Goal: Information Seeking & Learning: Learn about a topic

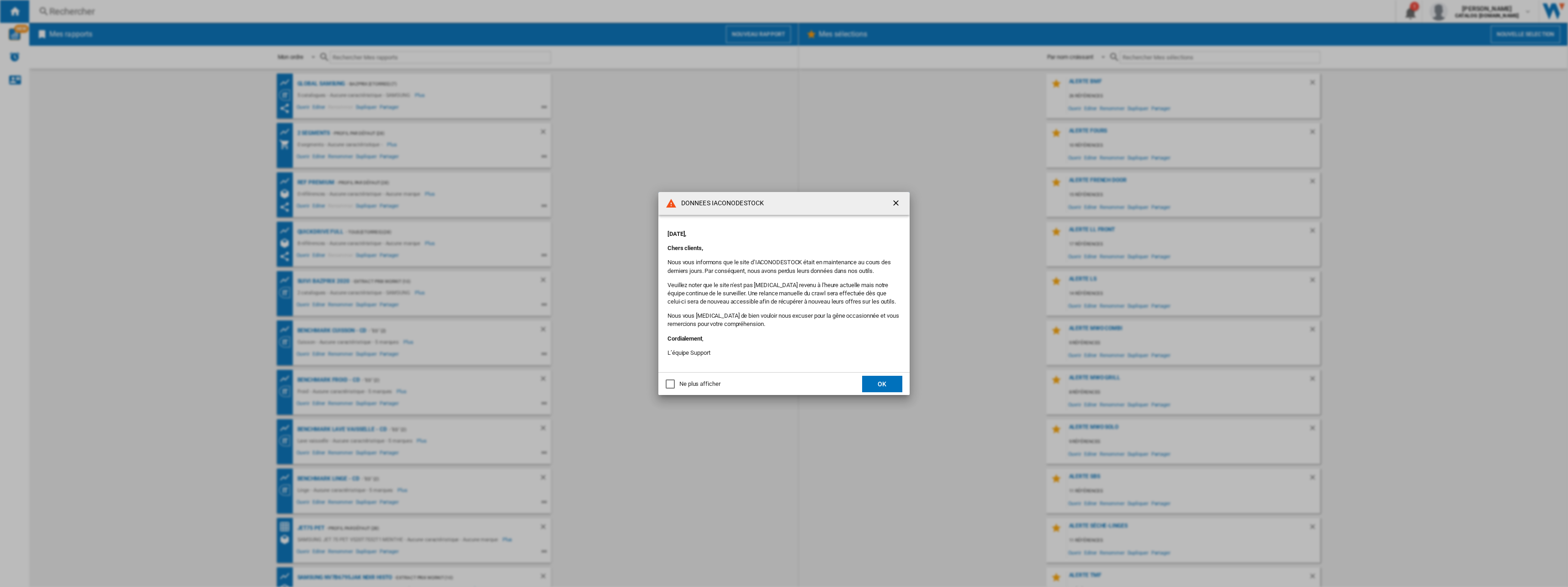
click at [901, 391] on button "OK" at bounding box center [882, 384] width 40 height 16
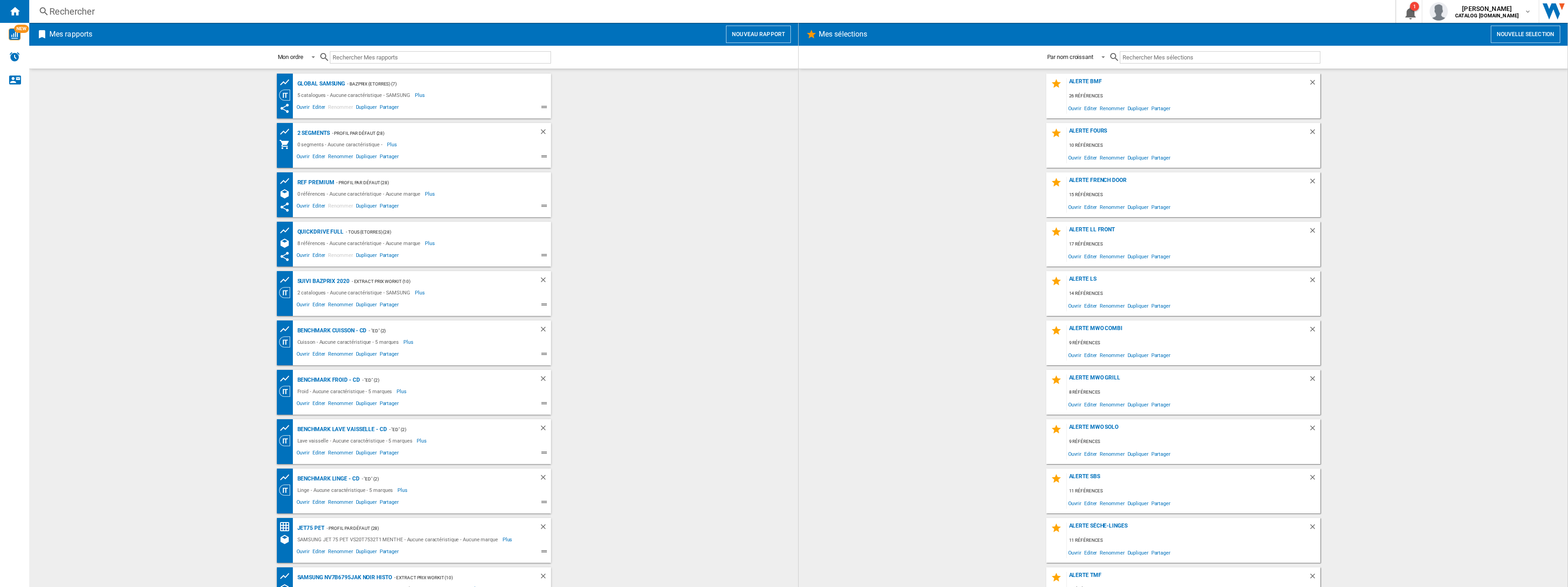
click at [81, 19] on div "Rechercher Rechercher 0 1 [PERSON_NAME] CATALOG [DOMAIN_NAME] CATALOG [DOMAIN_N…" at bounding box center [798, 12] width 1539 height 23
click at [78, 15] on div "Rechercher" at bounding box center [710, 11] width 1322 height 13
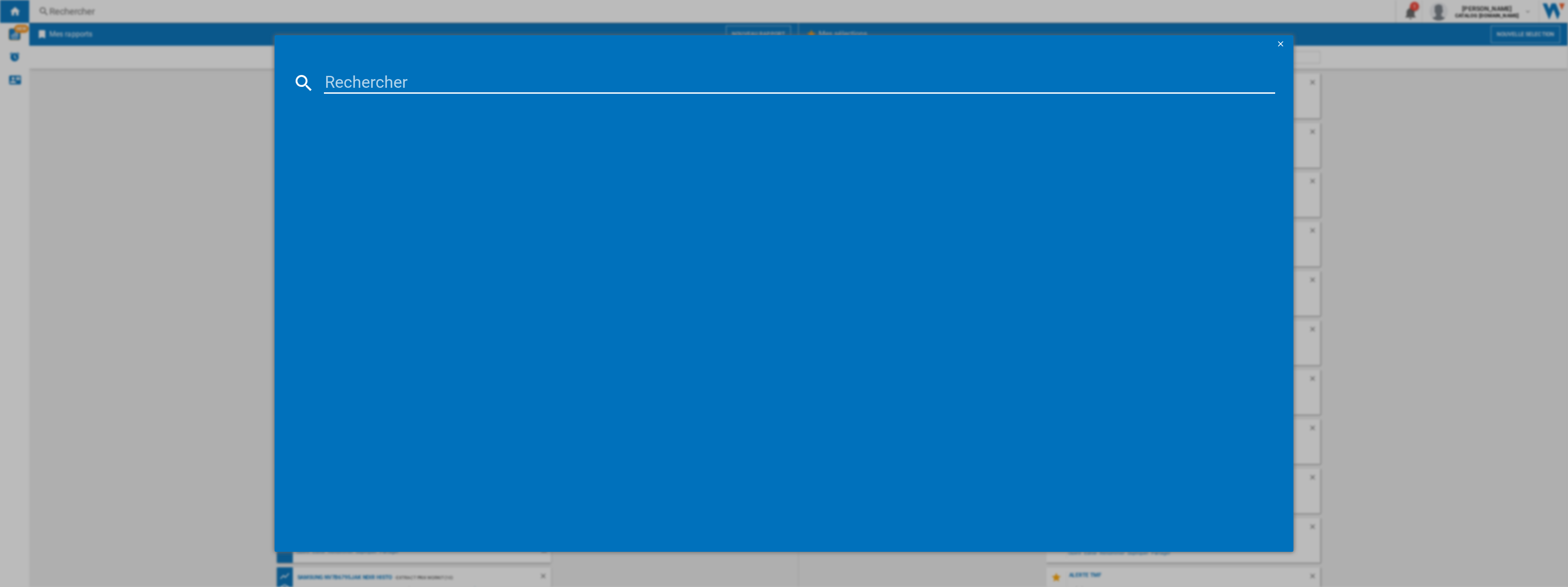
click at [366, 75] on input at bounding box center [799, 82] width 951 height 22
paste input "RM70F63NER"
type input "RM70F63NER"
click at [392, 143] on div "SAMSUNG RM70F63NEREF" at bounding box center [790, 142] width 943 height 9
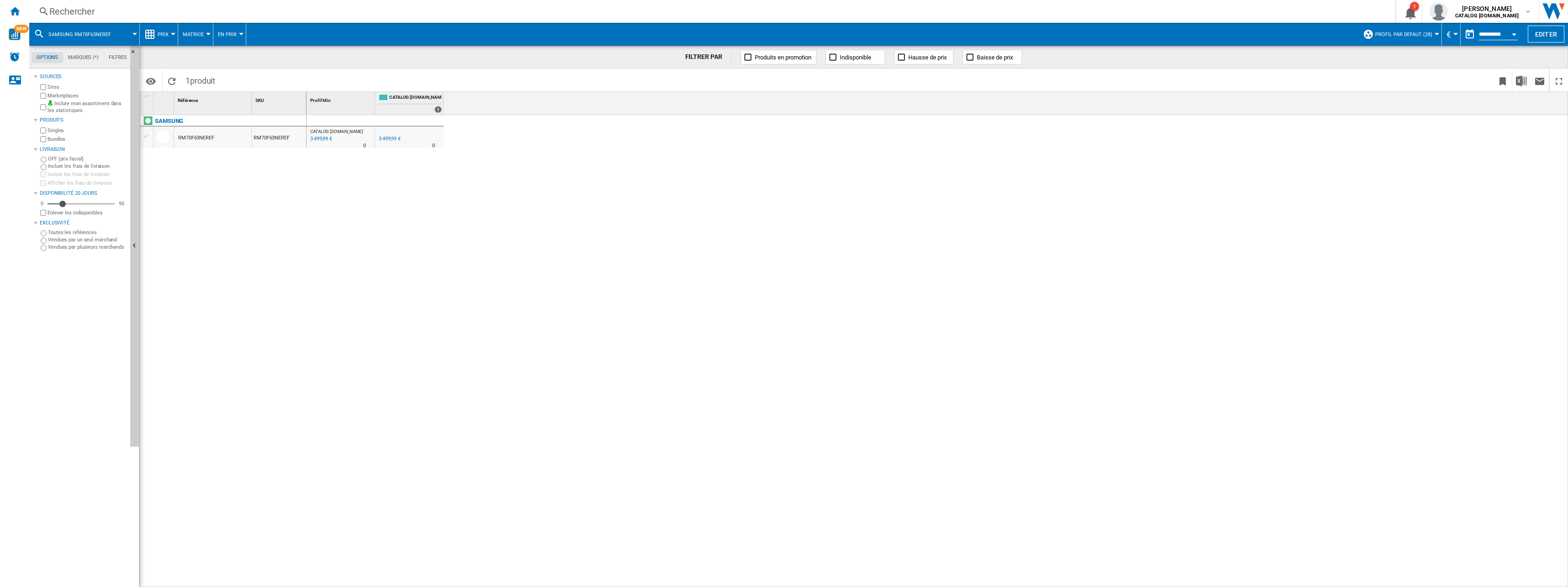
click at [161, 34] on span "Prix" at bounding box center [163, 35] width 11 height 6
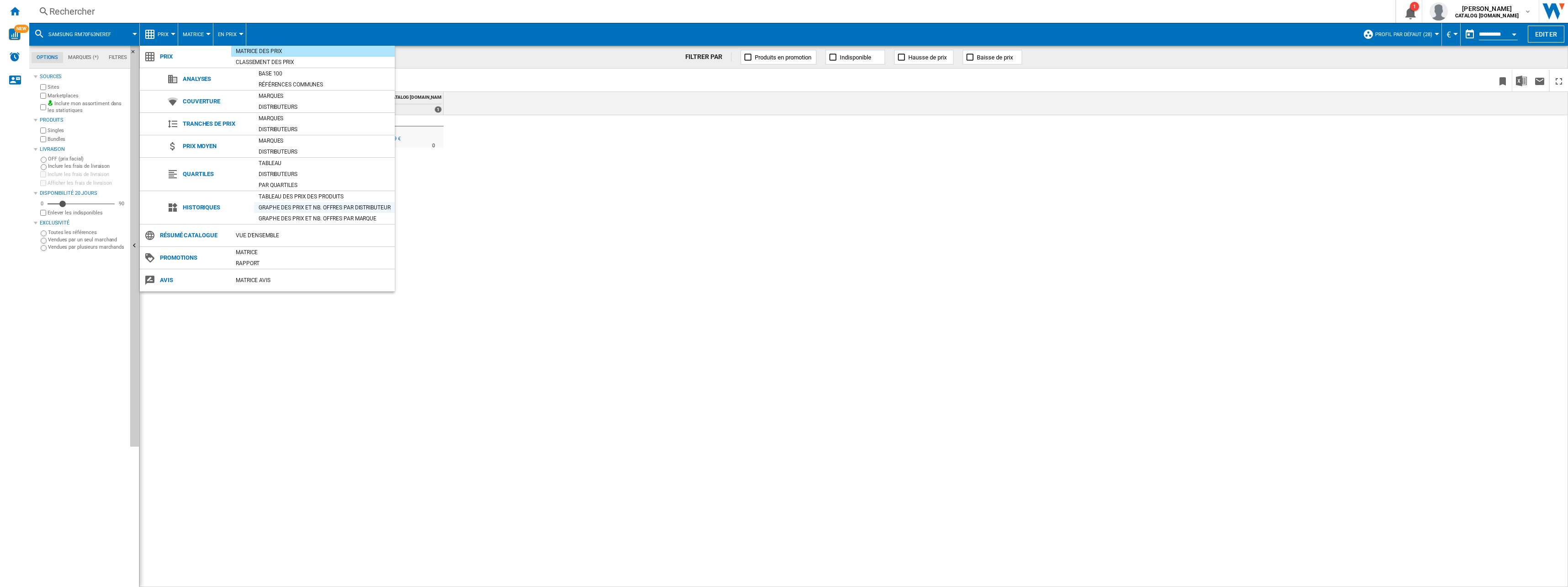
click at [281, 203] on div "Graphe des prix et nb. offres par distributeur" at bounding box center [325, 206] width 141 height 9
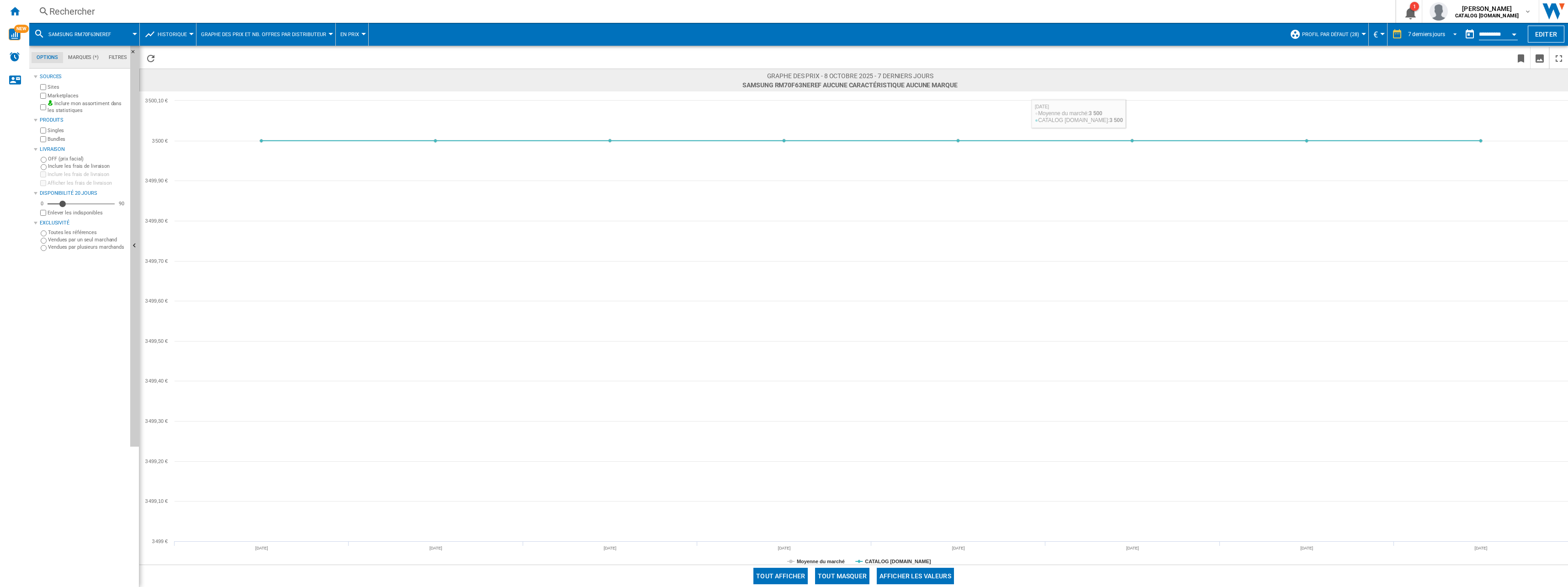
click at [1423, 41] on div "7 derniers jours 1 jour 7 derniers jours 14 derniers jours 21 derniers jours 28…" at bounding box center [1424, 35] width 73 height 23
